Goal: Check status: Check status

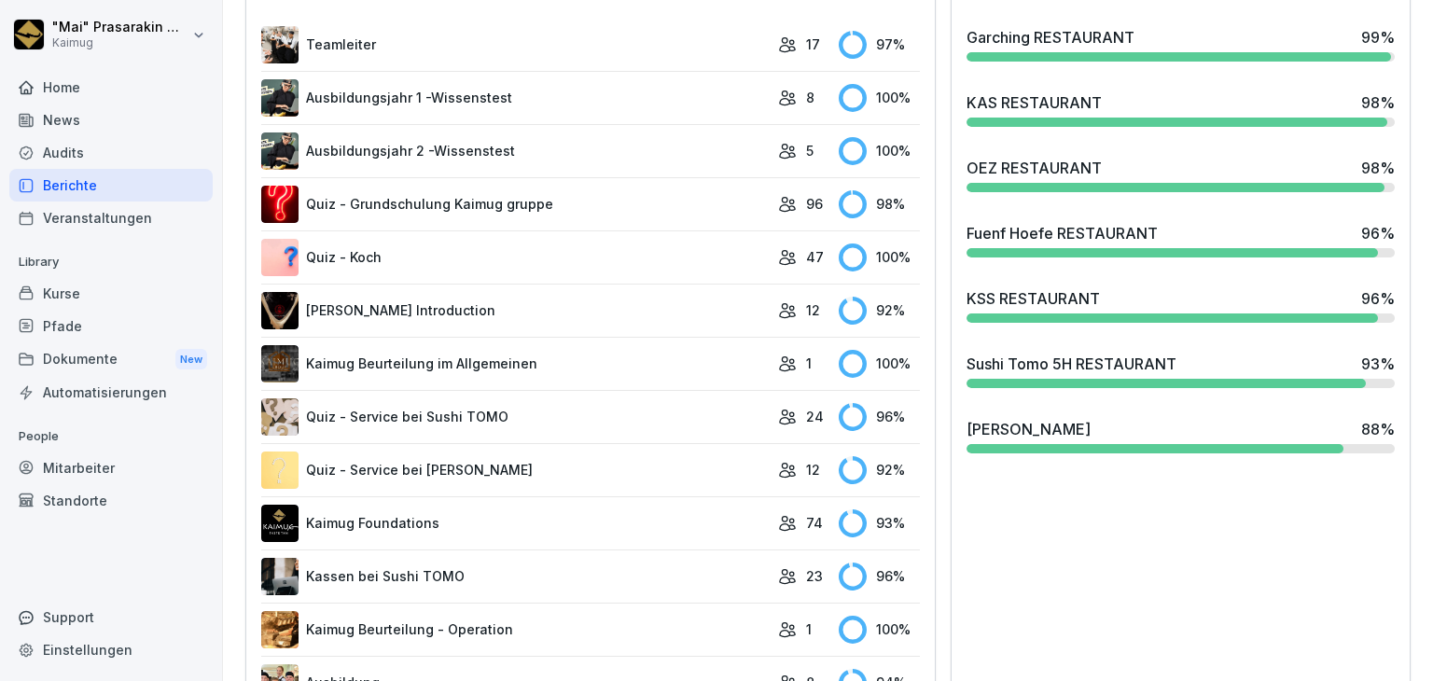
scroll to position [582, 0]
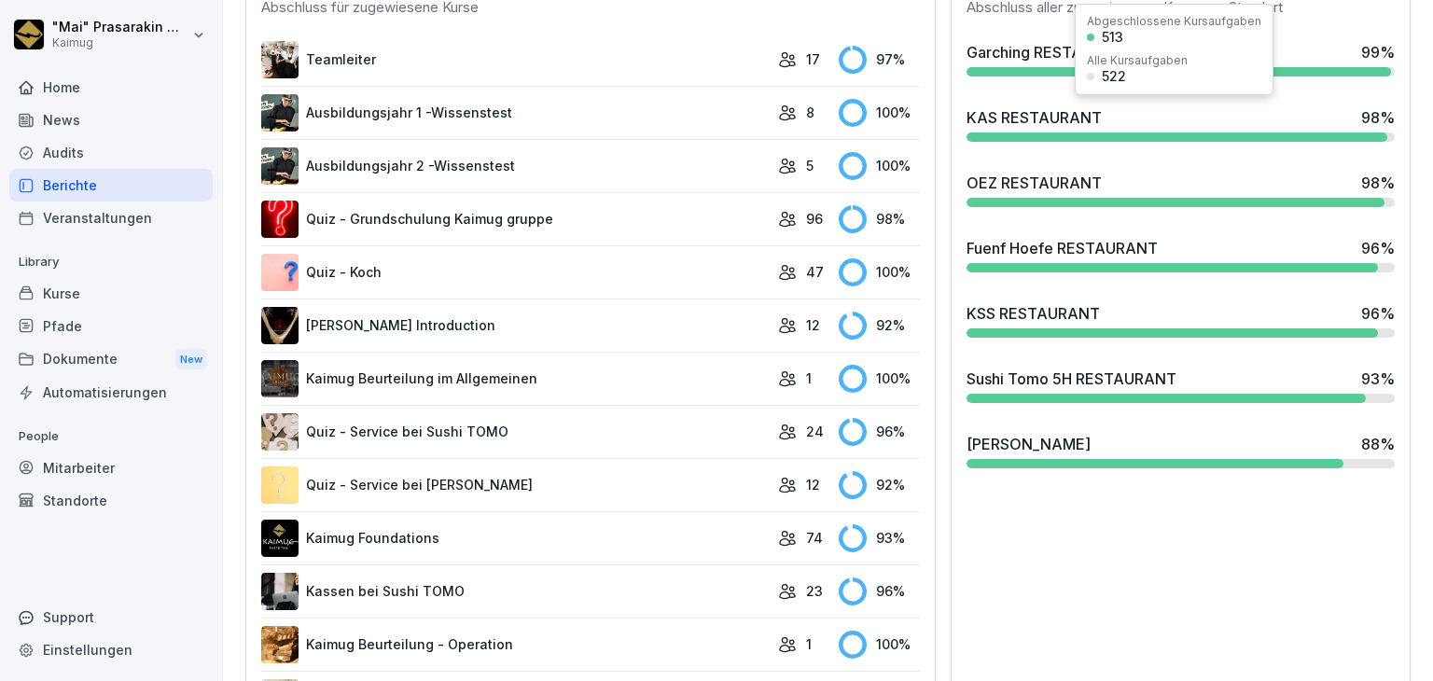
click at [1044, 125] on div "KAS RESTAURANT 98 %" at bounding box center [1180, 124] width 443 height 50
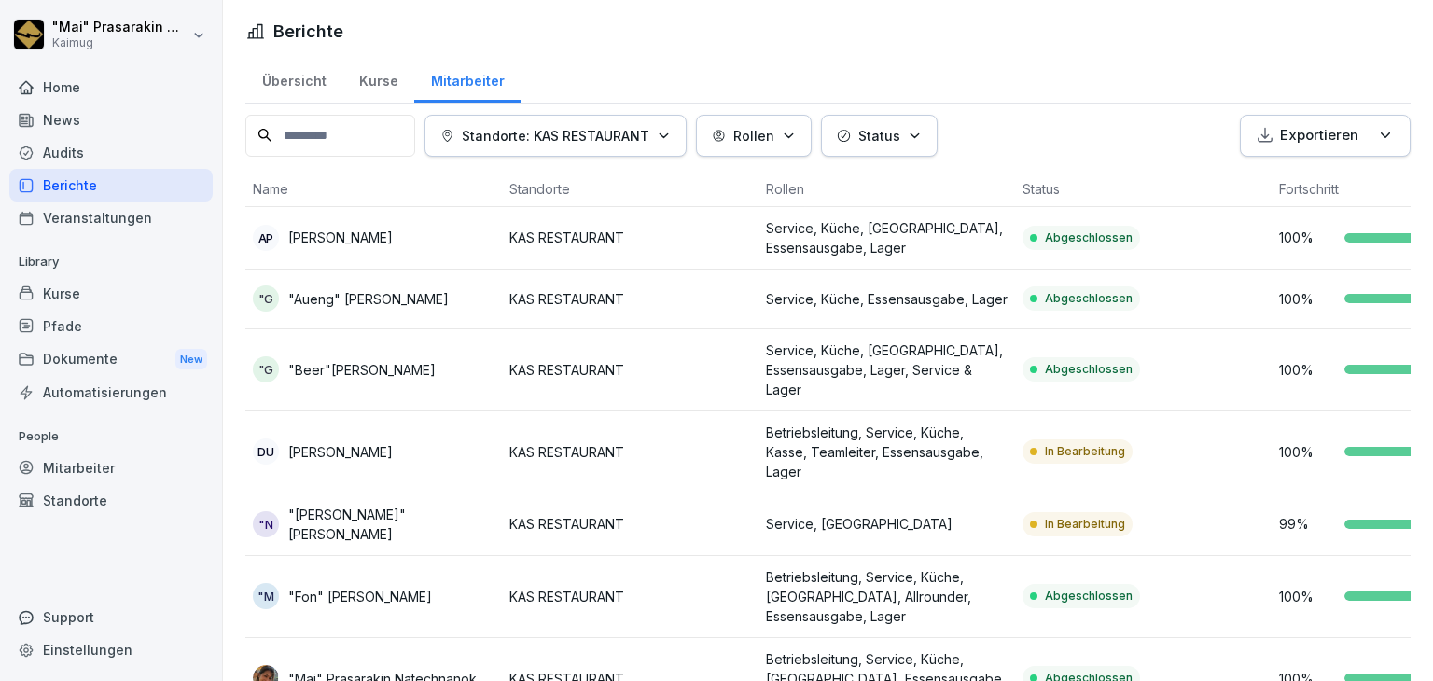
drag, startPoint x: 302, startPoint y: 65, endPoint x: 295, endPoint y: 102, distance: 37.1
click at [304, 66] on div "Übersicht" at bounding box center [293, 79] width 97 height 48
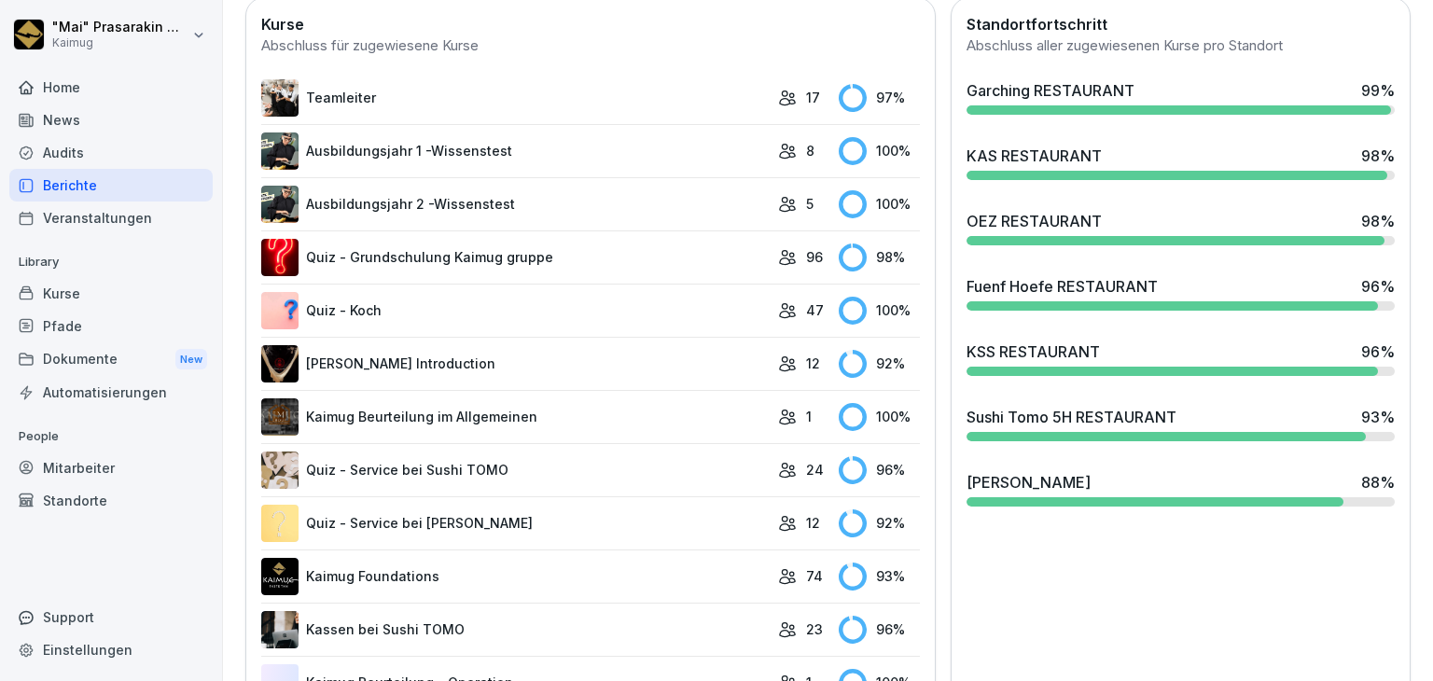
scroll to position [560, 0]
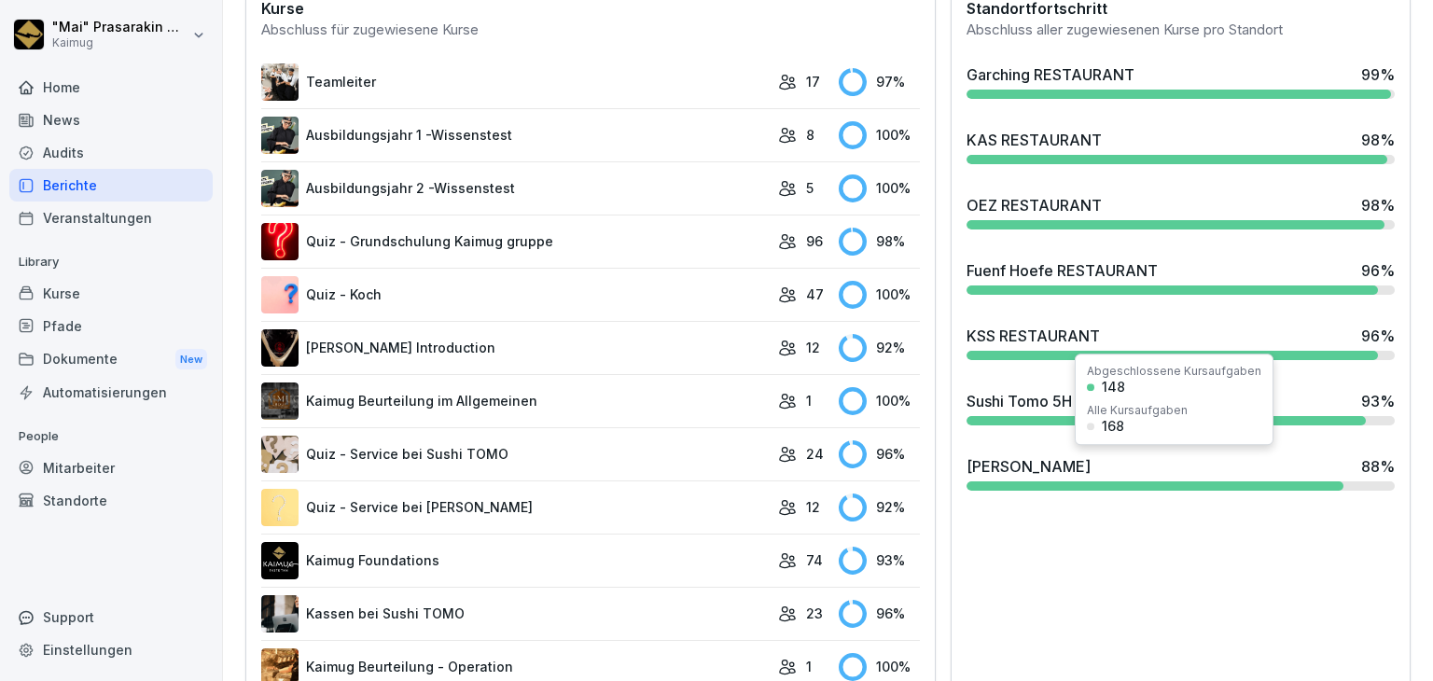
click at [1086, 481] on div at bounding box center [1155, 485] width 378 height 9
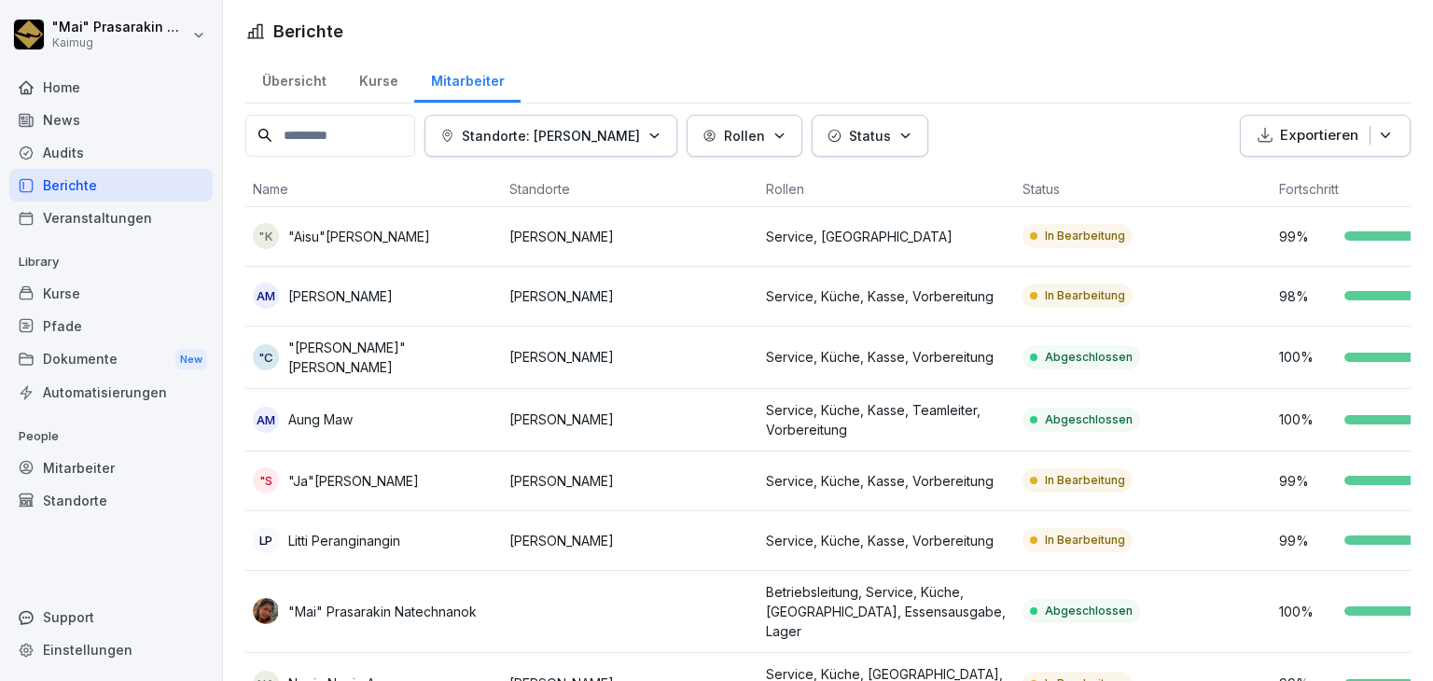
click at [313, 76] on div "Übersicht" at bounding box center [293, 79] width 97 height 48
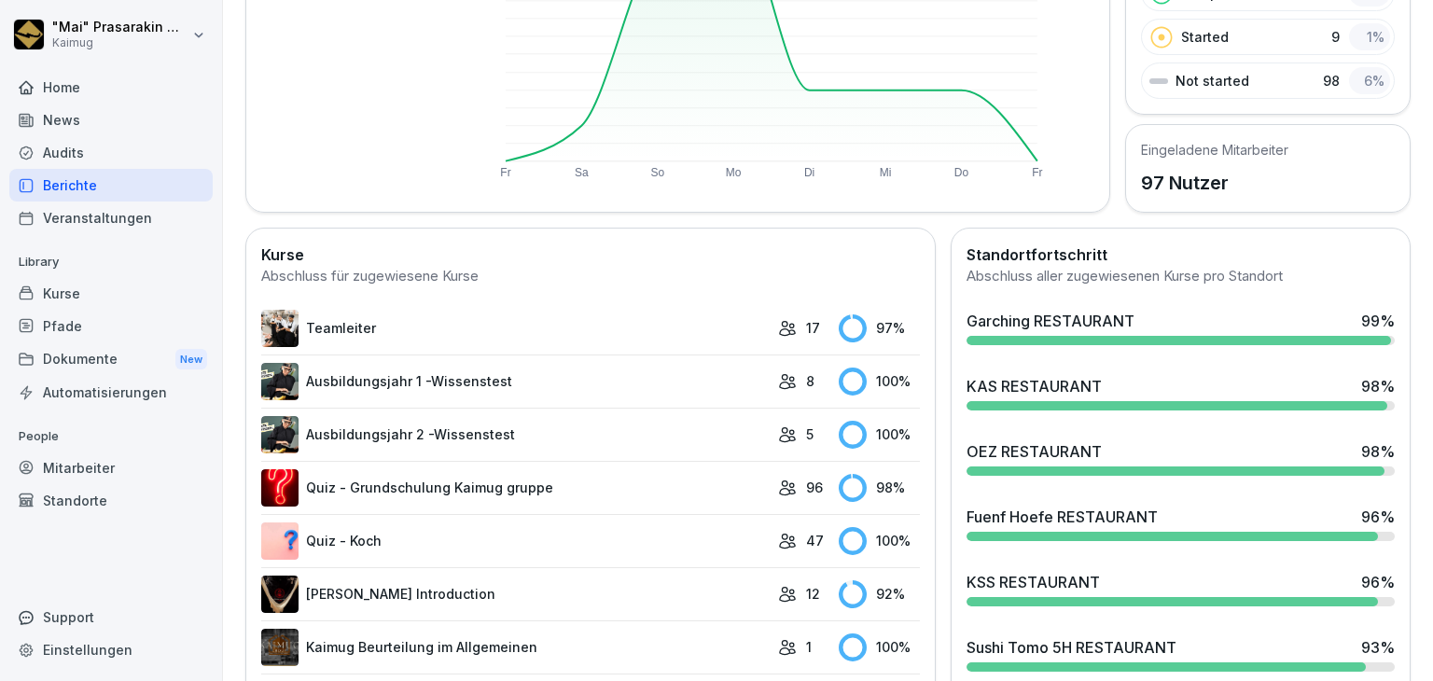
scroll to position [466, 0]
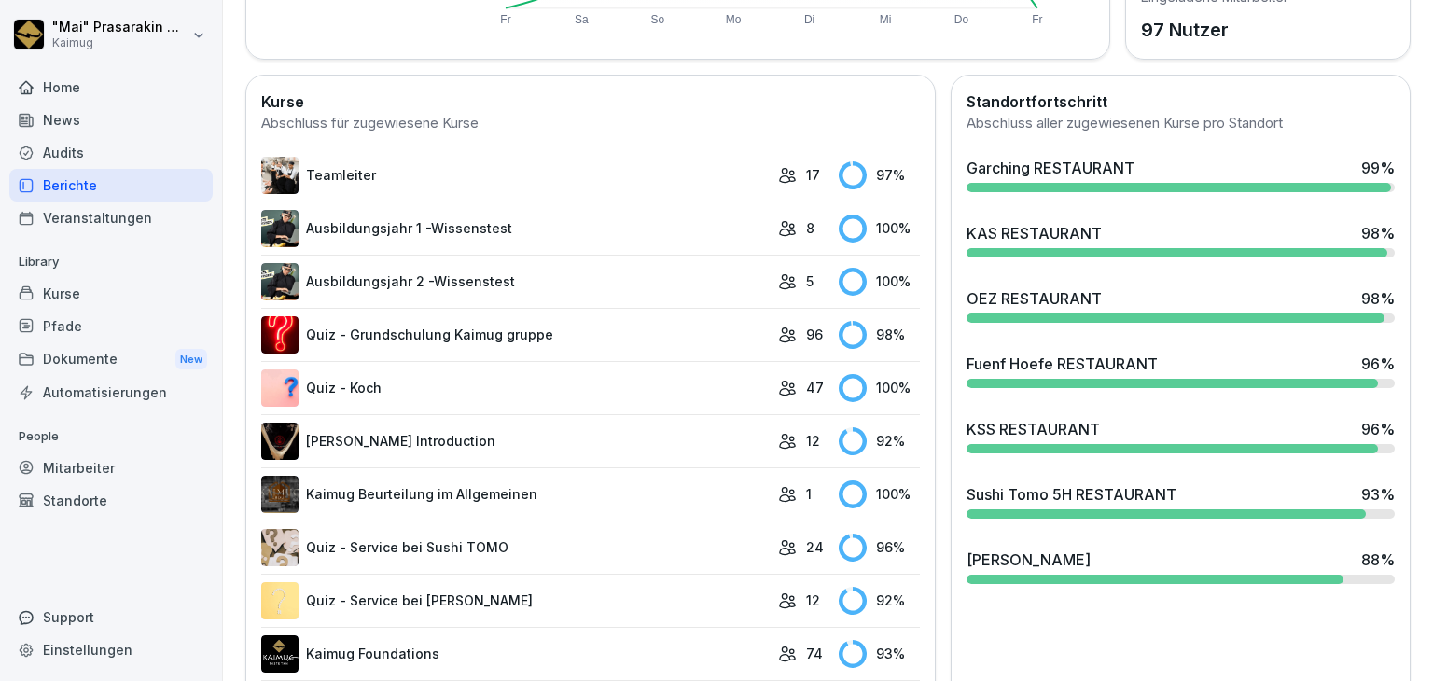
click at [1001, 430] on div "KSS RESTAURANT" at bounding box center [1032, 429] width 133 height 22
